Goal: Task Accomplishment & Management: Use online tool/utility

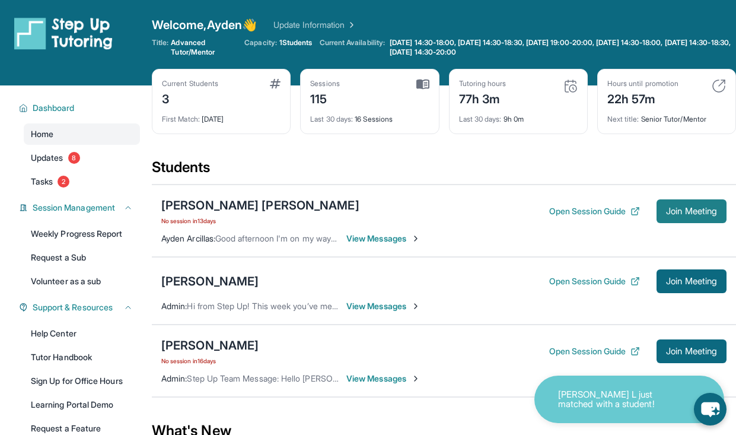
click at [666, 209] on span "Join Meeting" at bounding box center [691, 211] width 51 height 7
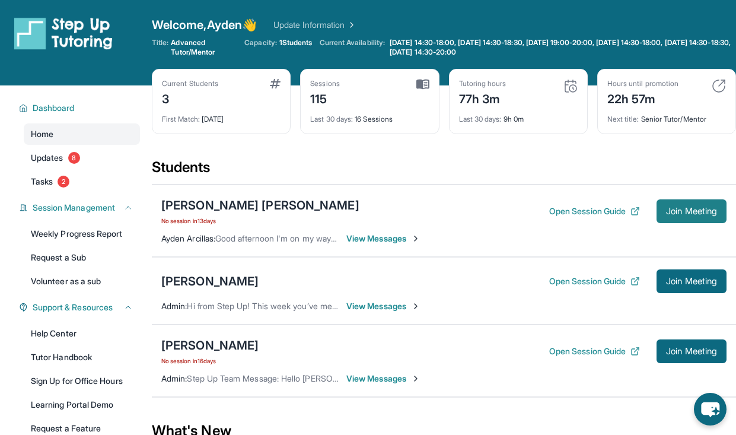
click at [676, 218] on button "Join Meeting" at bounding box center [692, 211] width 70 height 24
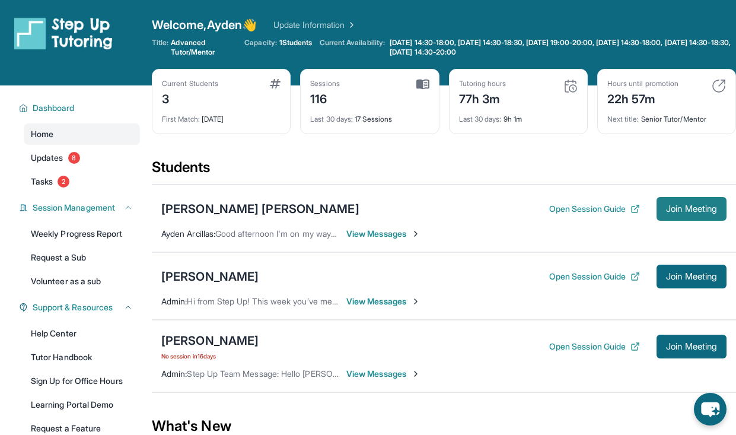
click at [712, 208] on span "Join Meeting" at bounding box center [691, 208] width 51 height 7
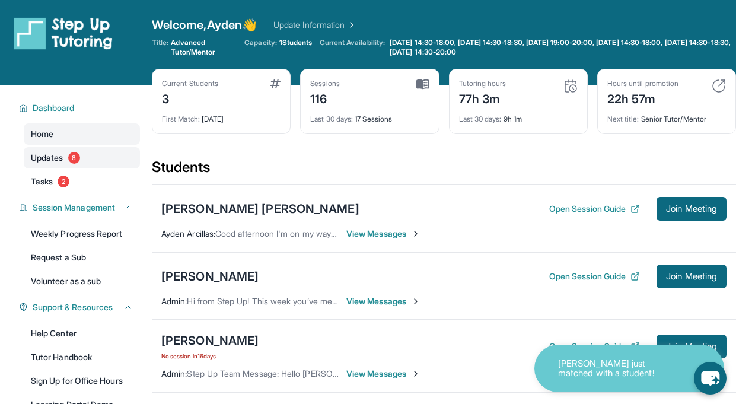
click at [80, 157] on span "8" at bounding box center [74, 158] width 12 height 12
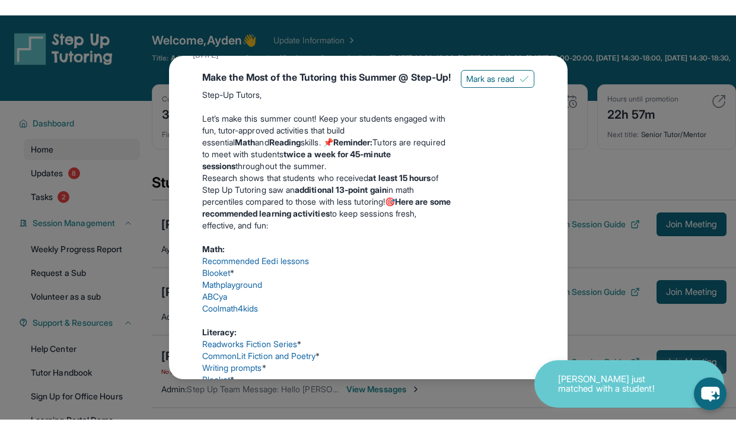
scroll to position [749, 0]
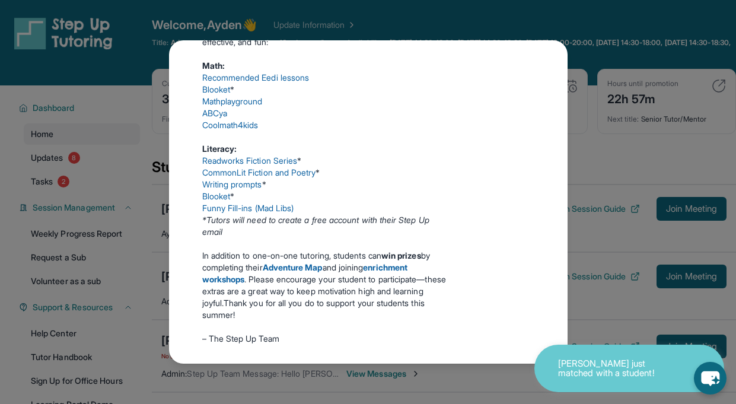
click at [233, 213] on link "Funny Fill-ins (Mad Libs)" at bounding box center [248, 208] width 92 height 10
